Goal: Register for event/course

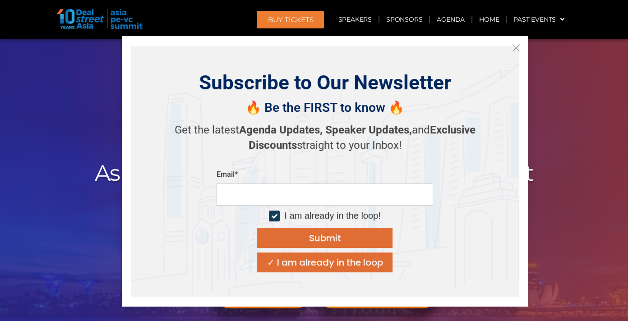
click at [516, 50] on icon "Close" at bounding box center [516, 48] width 8 height 8
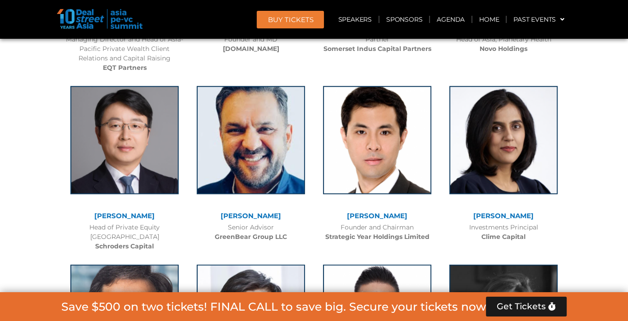
scroll to position [3151, 0]
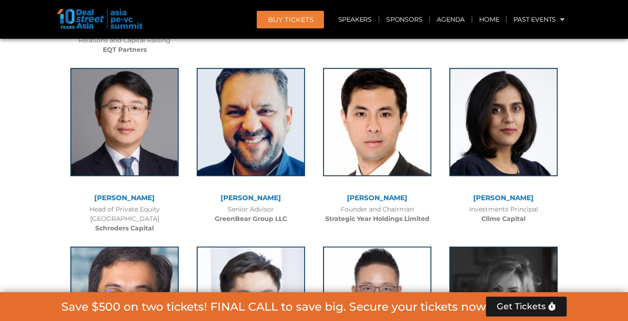
click at [588, 133] on div at bounding box center [314, 25] width 628 height 4354
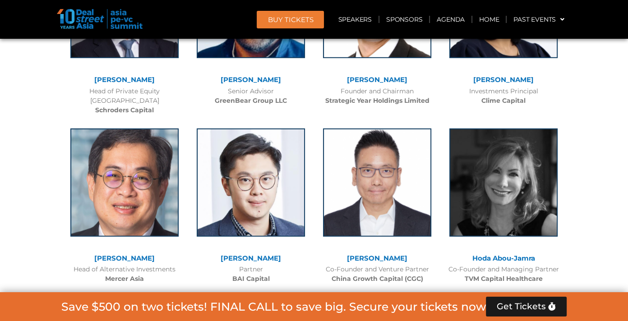
scroll to position [3314, 0]
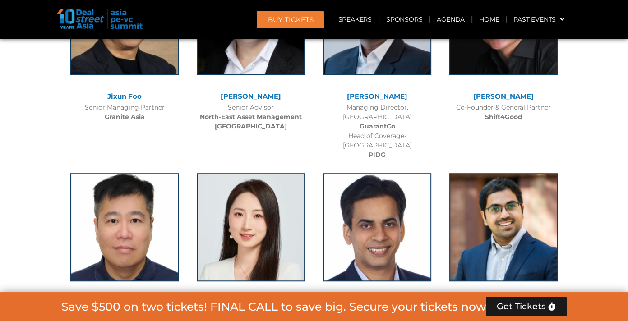
scroll to position [5073, 0]
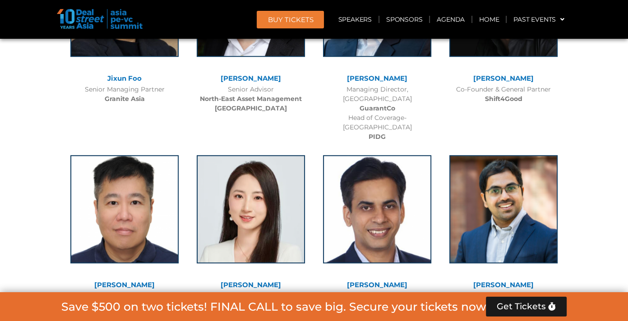
click at [624, 318] on div "Save $500 on two tickets! FINAL CALL to save big. Secure your tickets now Get T…" at bounding box center [314, 307] width 628 height 29
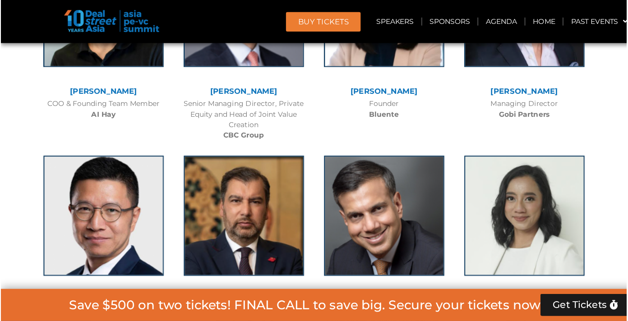
scroll to position [5614, 0]
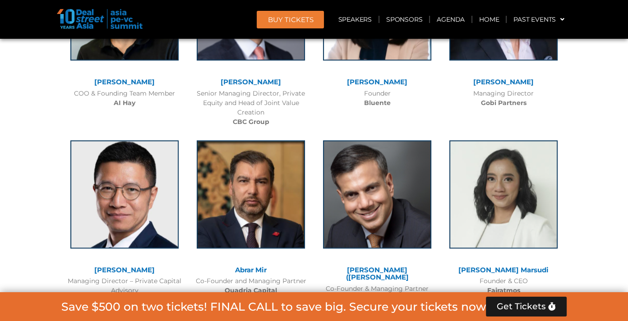
click at [628, 218] on html "Skip to content BUY Tickets Speakers Sponsors Agenda Home Past Events JKT 2025 …" at bounding box center [314, 271] width 628 height 11771
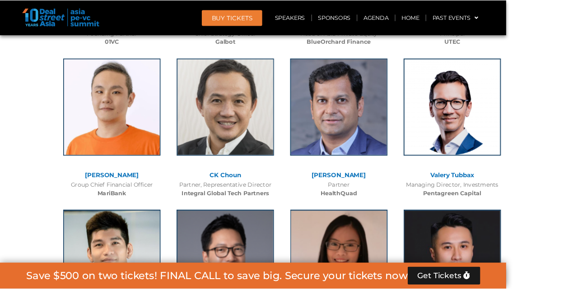
scroll to position [5333, 0]
